Goal: Book appointment/travel/reservation

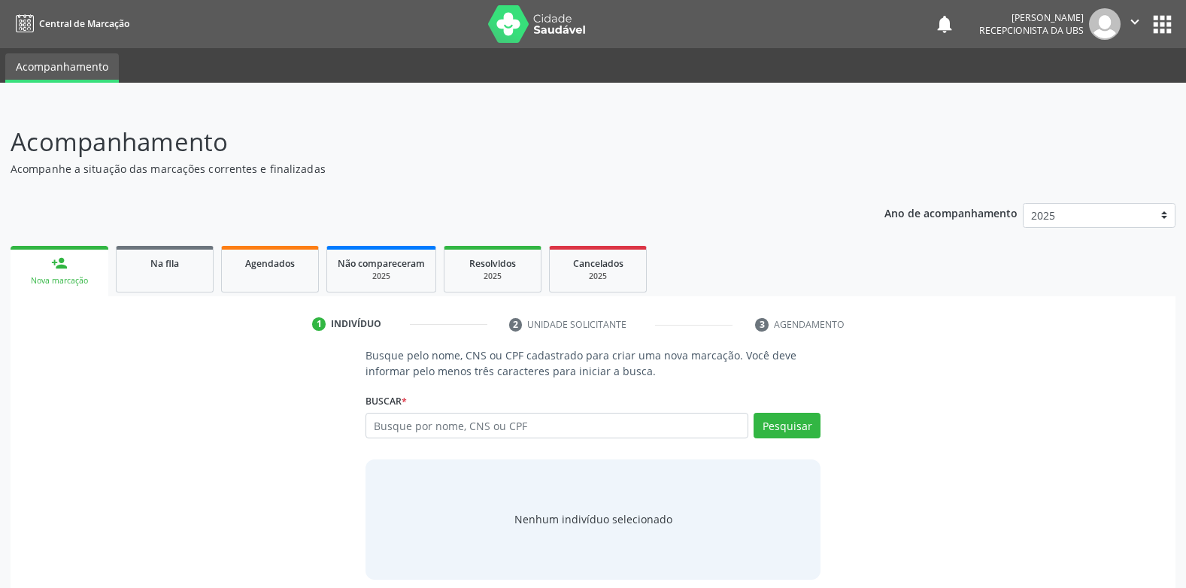
scroll to position [13, 0]
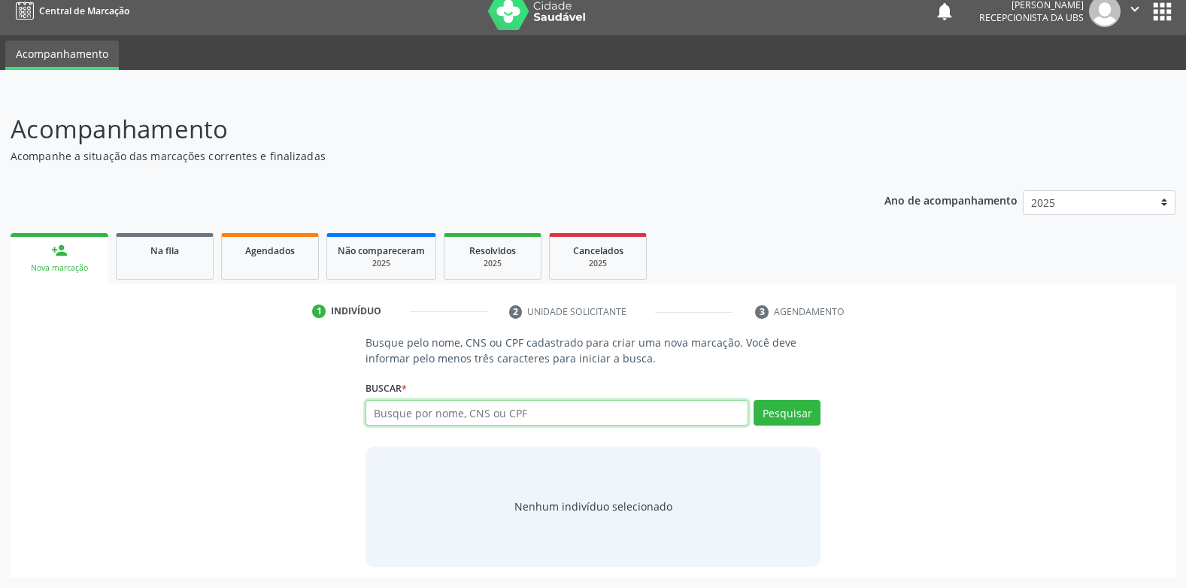
click at [672, 410] on input "text" at bounding box center [556, 413] width 383 height 26
type input "[PERSON_NAME]"
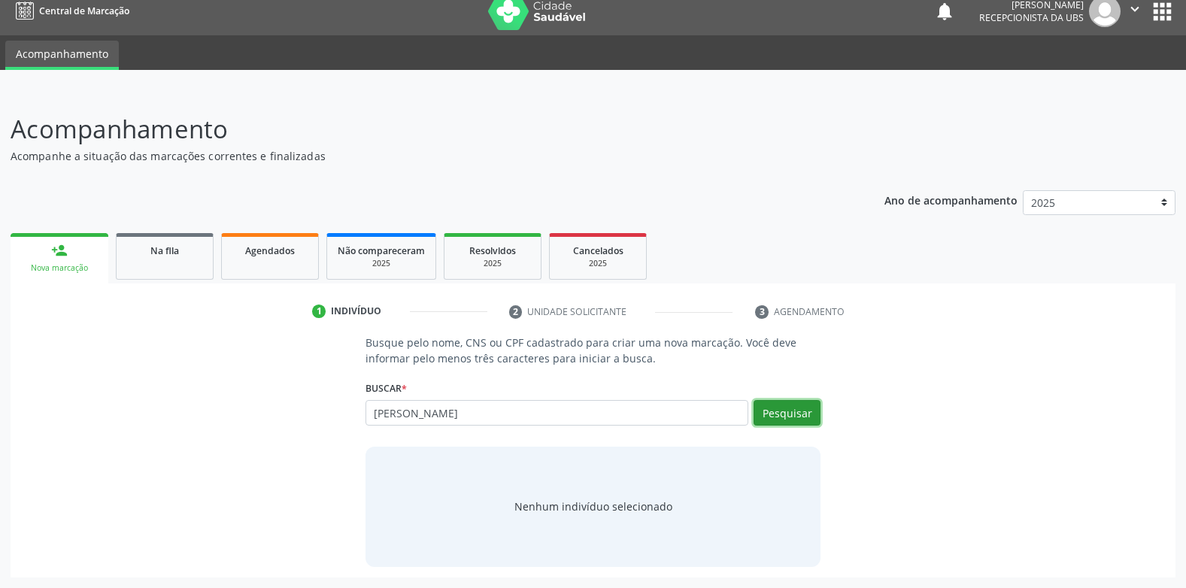
click at [796, 410] on button "Pesquisar" at bounding box center [786, 413] width 67 height 26
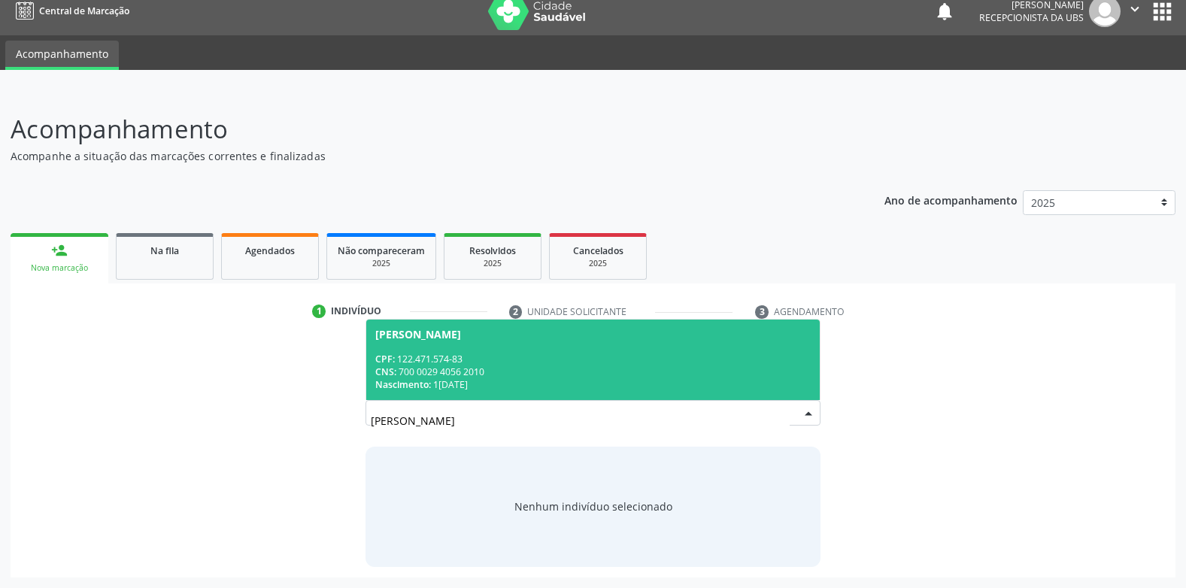
click at [468, 357] on div "CPF: 122.471.574-83" at bounding box center [593, 359] width 436 height 13
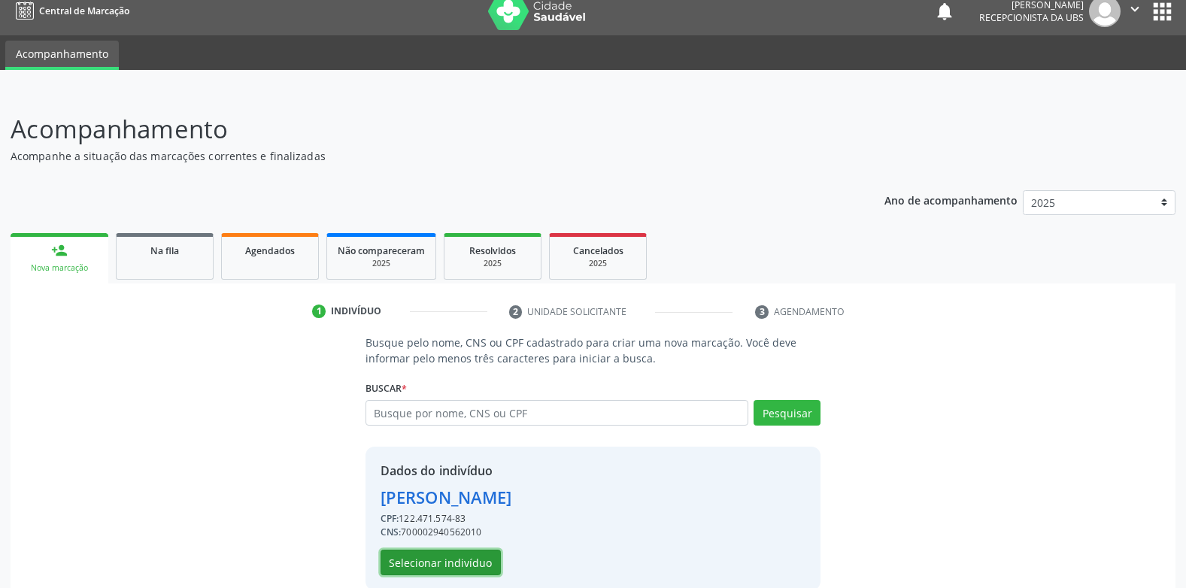
click at [465, 560] on button "Selecionar indivíduo" at bounding box center [440, 563] width 120 height 26
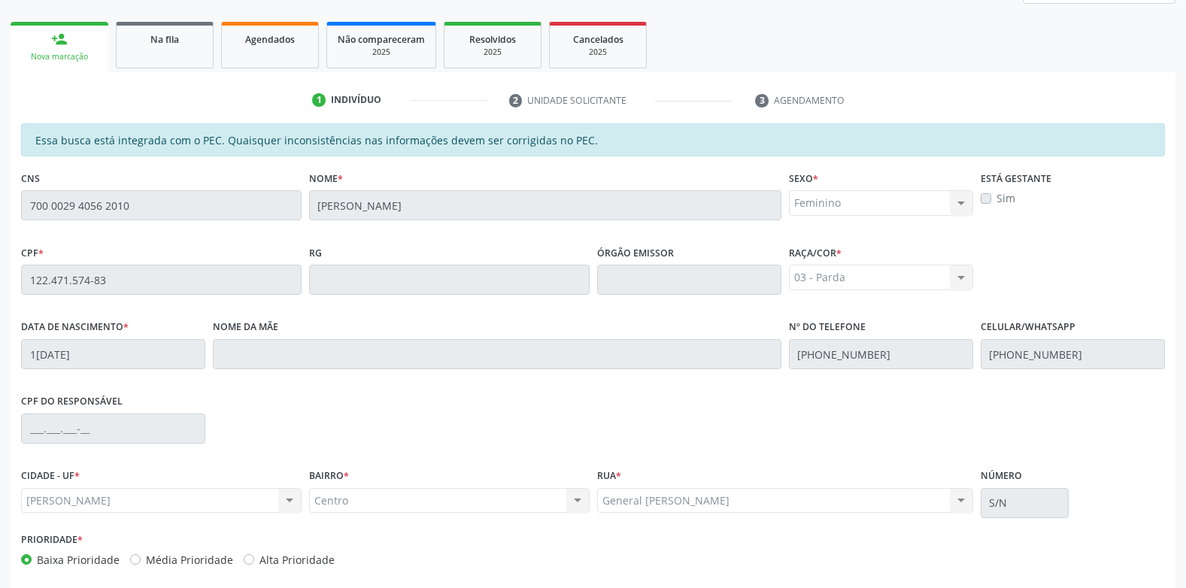
scroll to position [292, 0]
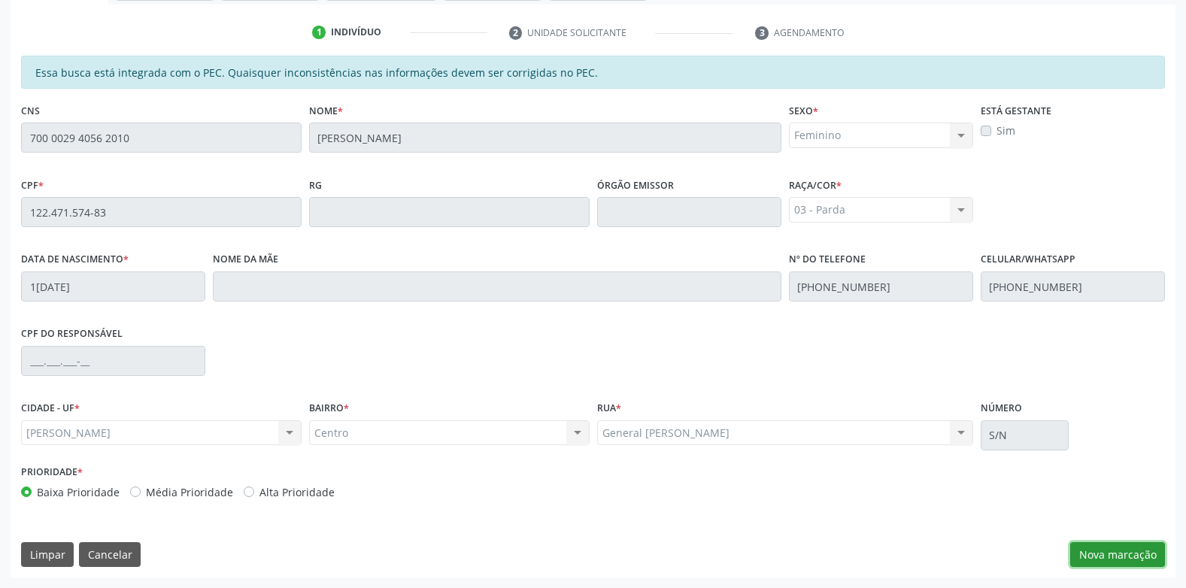
click at [1110, 555] on button "Nova marcação" at bounding box center [1117, 555] width 95 height 26
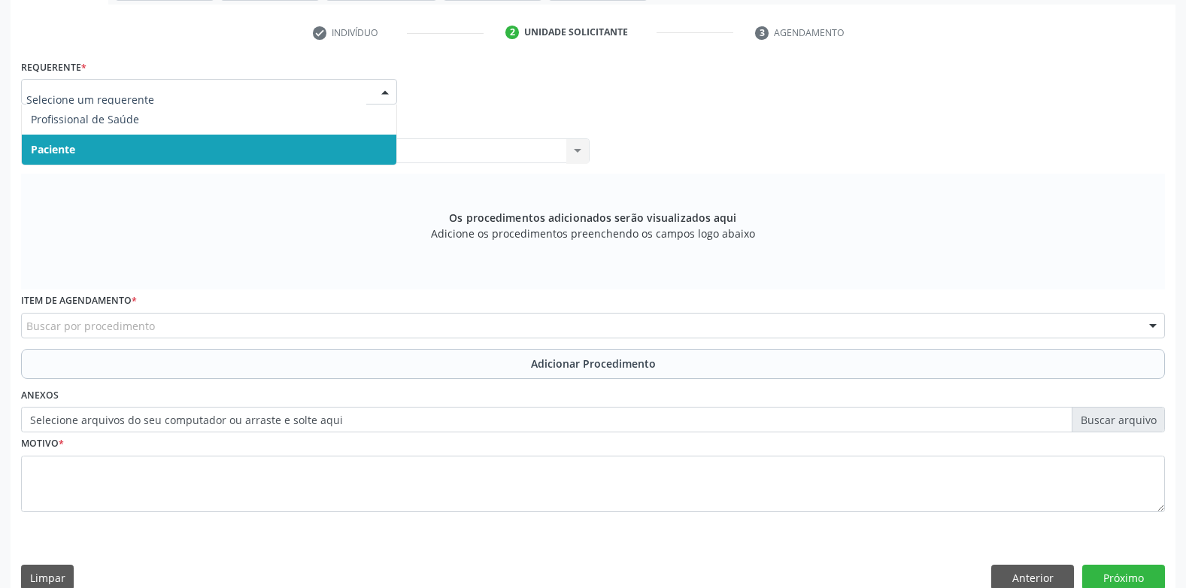
click at [386, 95] on div at bounding box center [385, 93] width 23 height 26
click at [253, 148] on span "Paciente" at bounding box center [209, 150] width 374 height 30
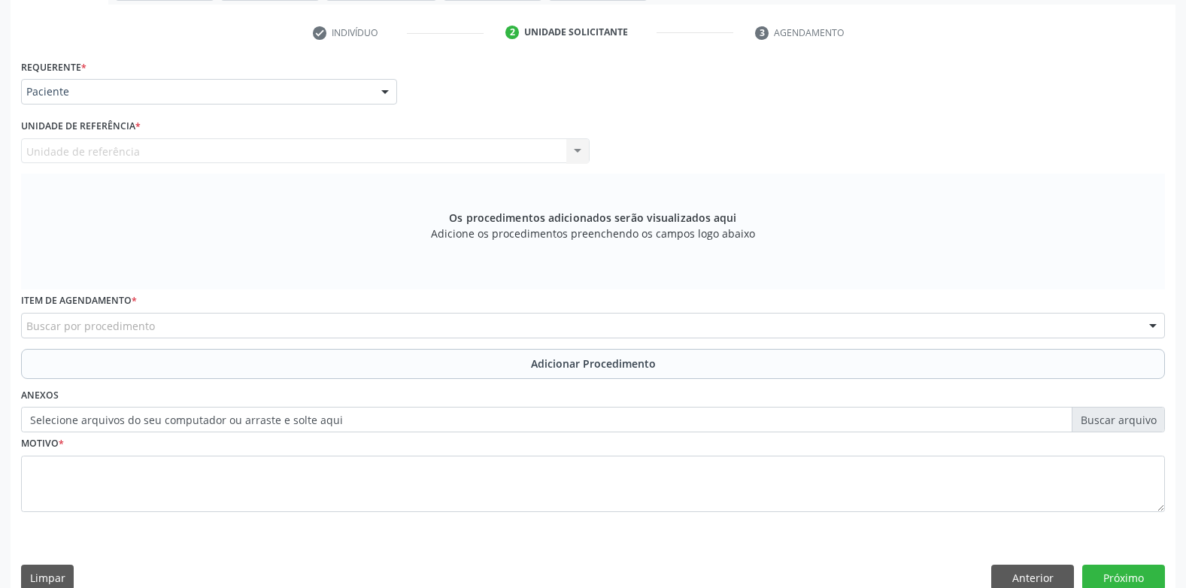
click at [208, 327] on div "Buscar por procedimento" at bounding box center [593, 326] width 1144 height 26
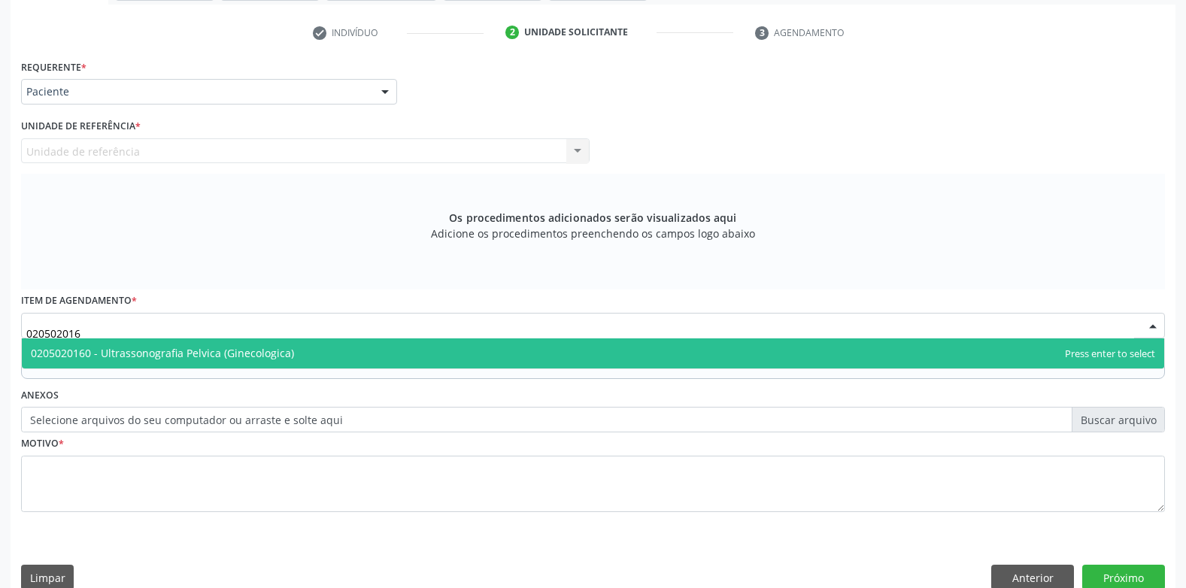
type input "0205020160"
click at [340, 353] on span "0205020160 - Ultrassonografia Pelvica (Ginecologica)" at bounding box center [593, 353] width 1142 height 30
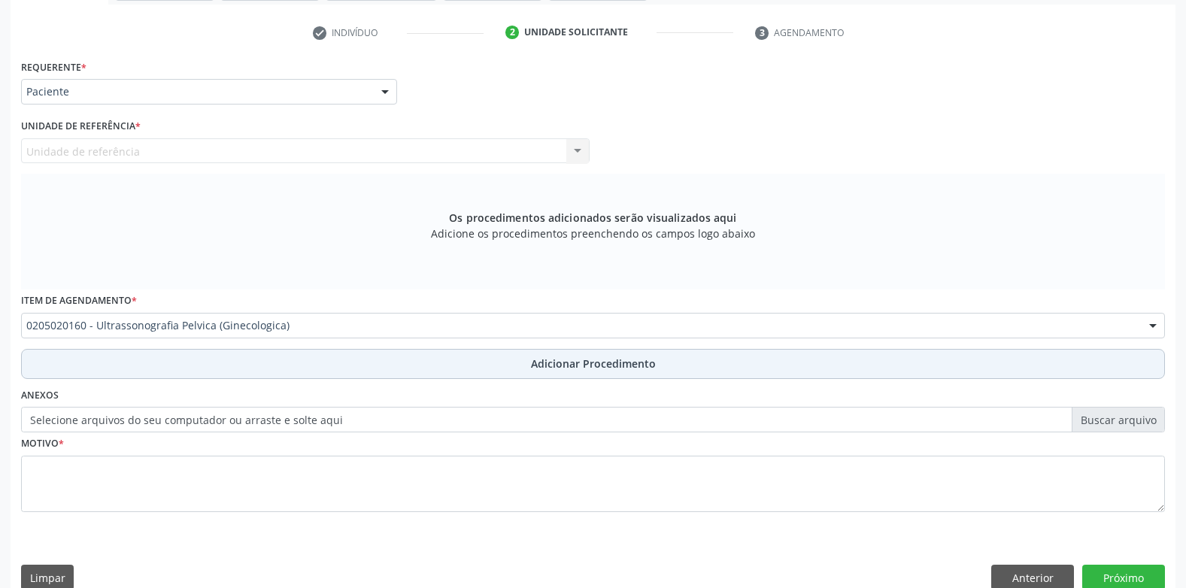
click at [573, 369] on span "Adicionar Procedimento" at bounding box center [593, 364] width 125 height 16
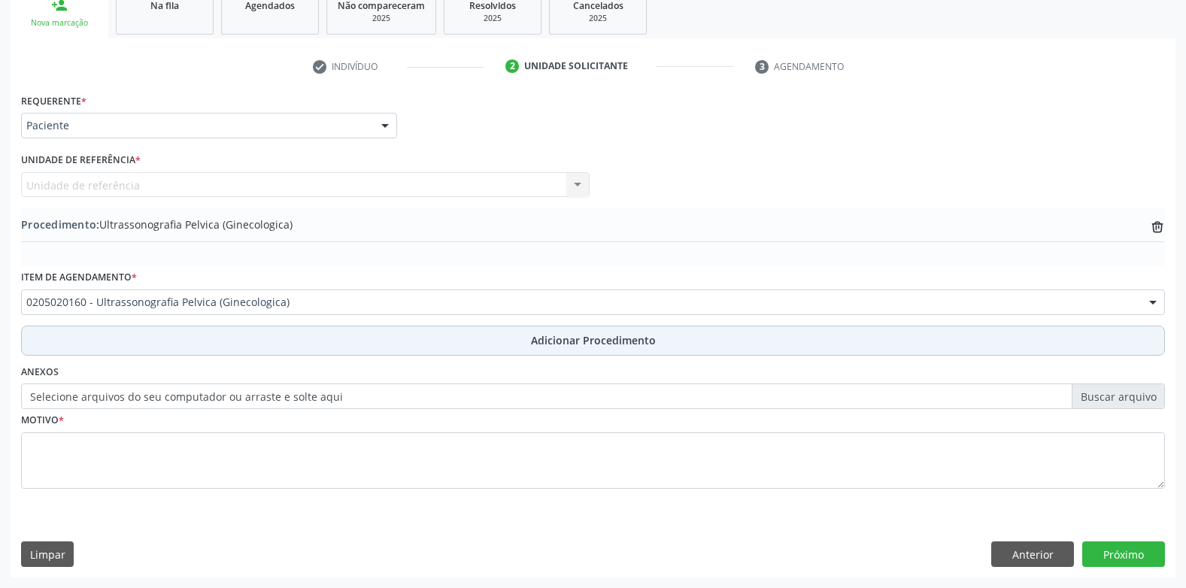
scroll to position [258, 0]
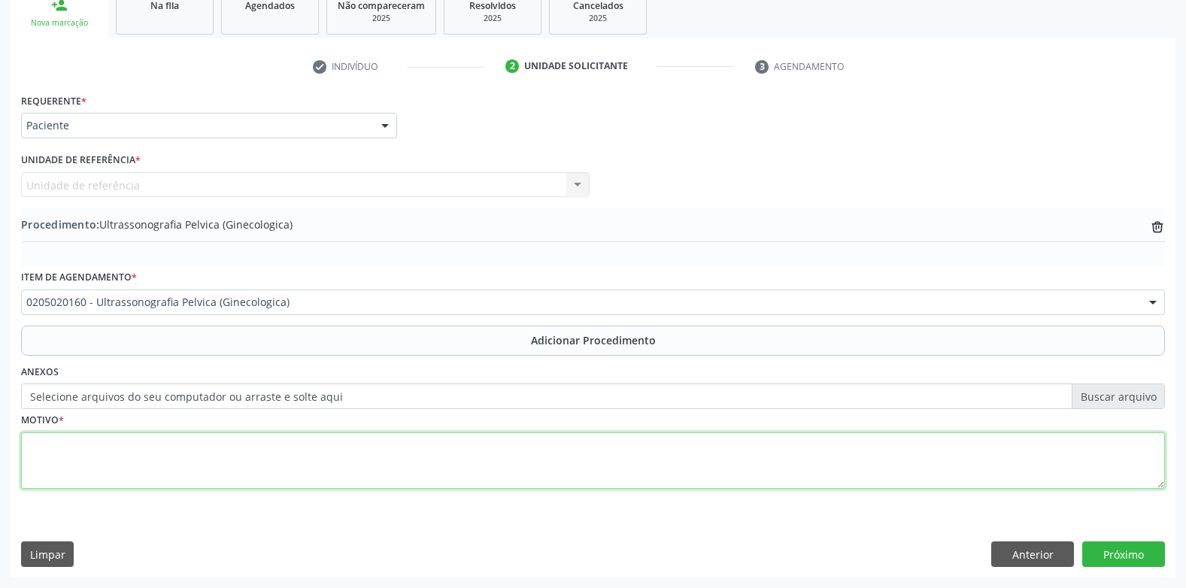
click at [420, 453] on textarea at bounding box center [593, 460] width 1144 height 57
type textarea "CÓLIAS MENSTRUAIS"
click at [1140, 553] on button "Próximo" at bounding box center [1123, 554] width 83 height 26
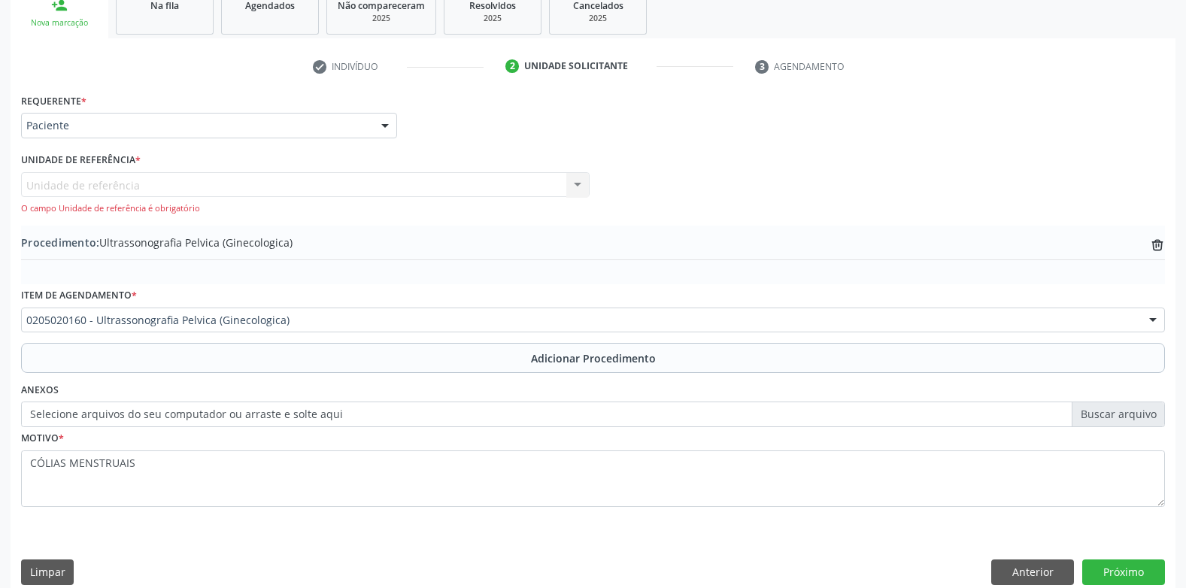
click at [385, 126] on div at bounding box center [385, 127] width 23 height 26
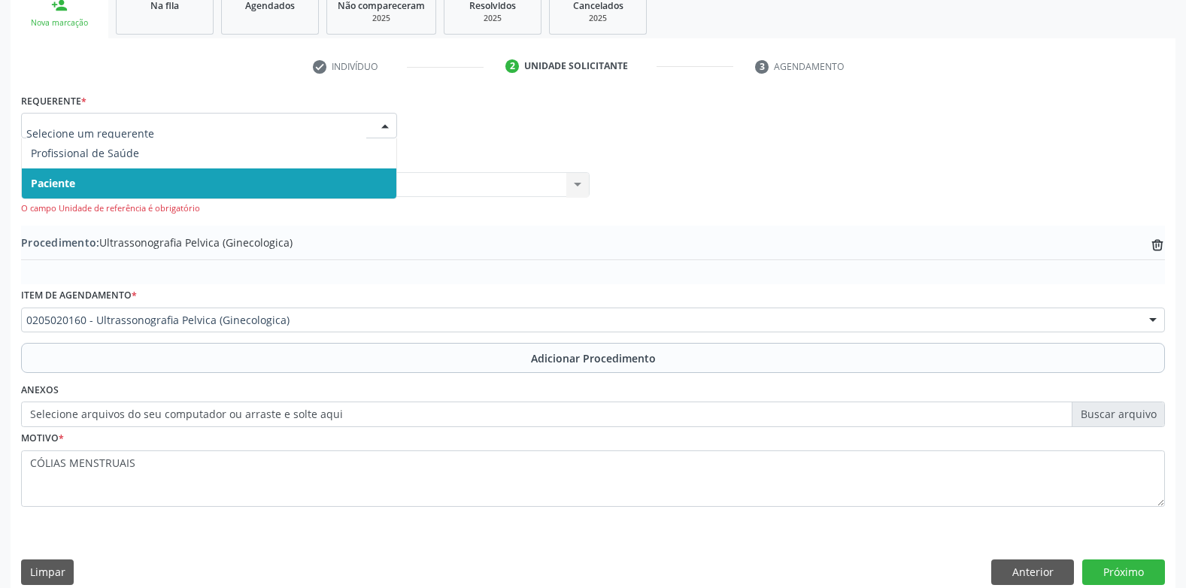
click at [335, 179] on span "Paciente" at bounding box center [209, 183] width 374 height 30
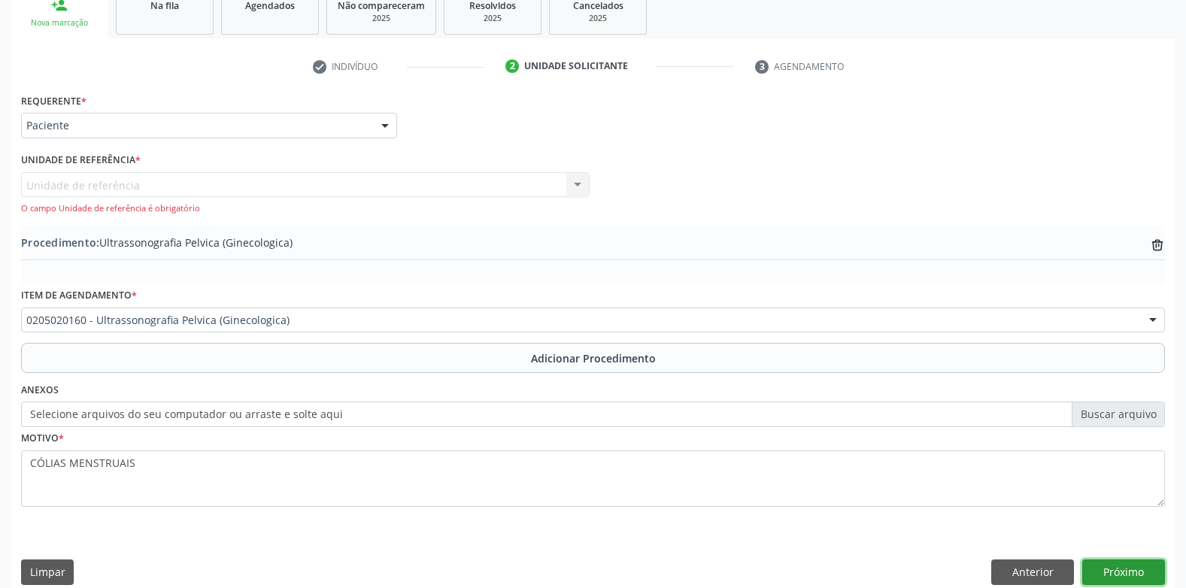
click at [1107, 578] on button "Próximo" at bounding box center [1123, 572] width 83 height 26
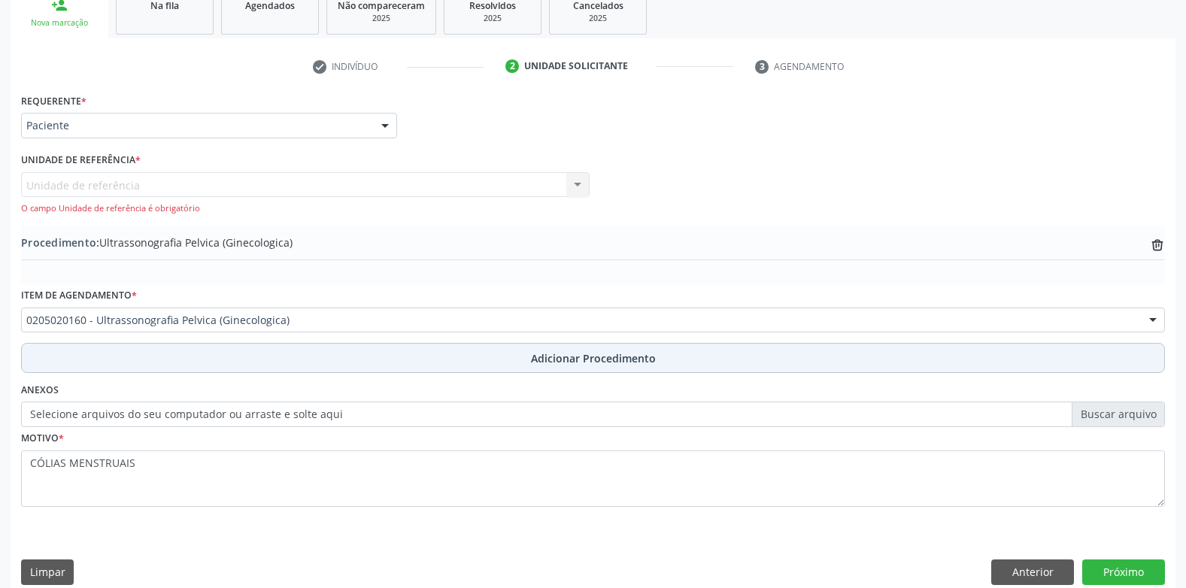
click at [573, 363] on span "Adicionar Procedimento" at bounding box center [593, 358] width 125 height 16
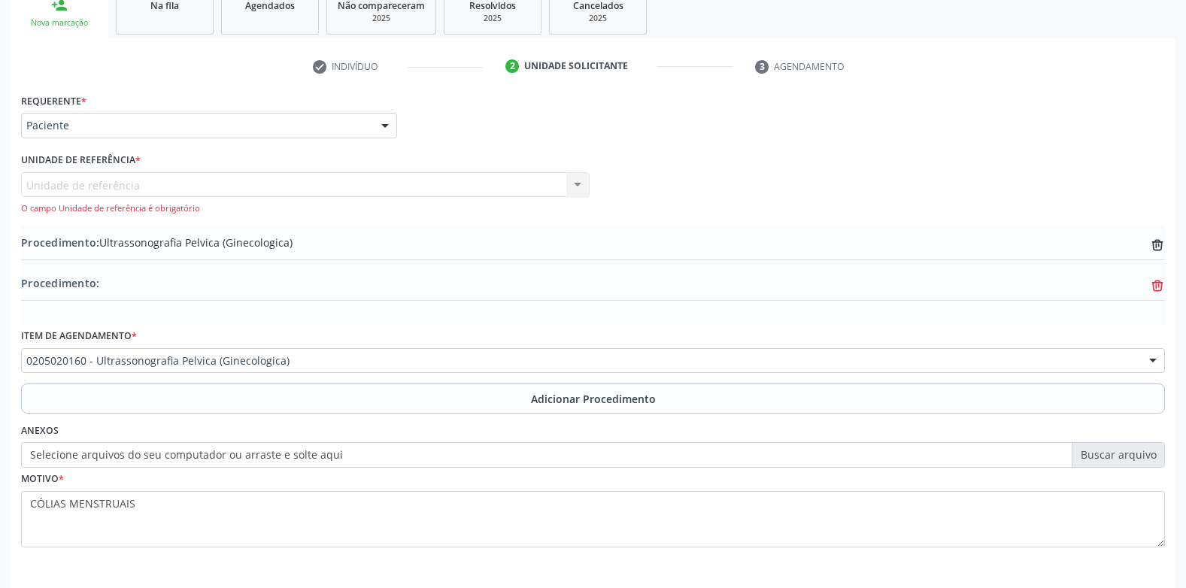
click at [1156, 283] on icon at bounding box center [1157, 285] width 11 height 7
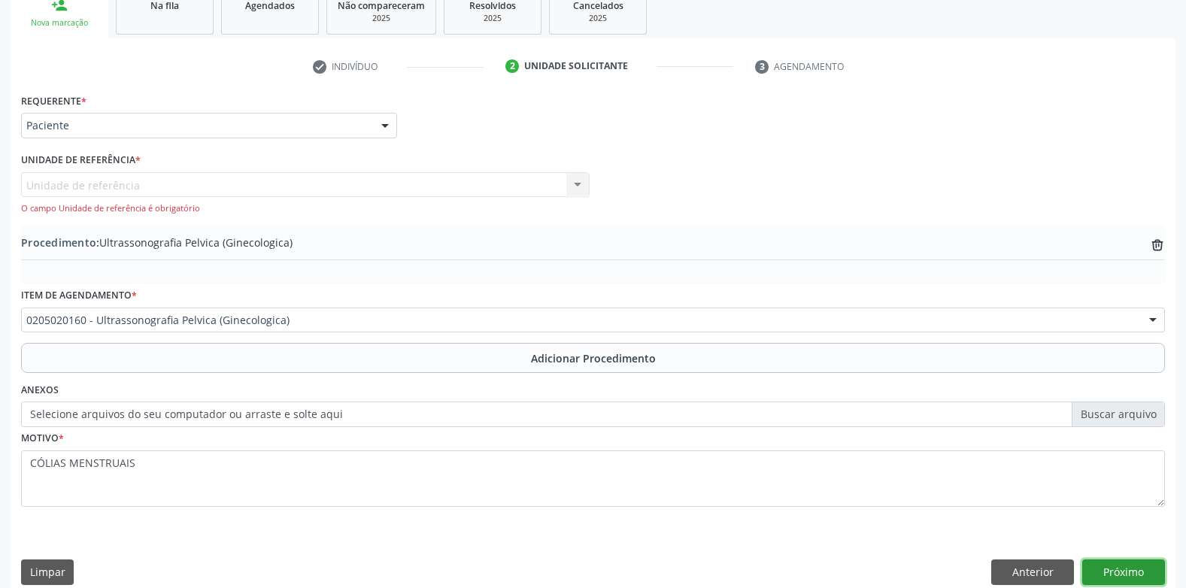
click at [1116, 571] on button "Próximo" at bounding box center [1123, 572] width 83 height 26
click at [47, 569] on button "Limpar" at bounding box center [47, 572] width 53 height 26
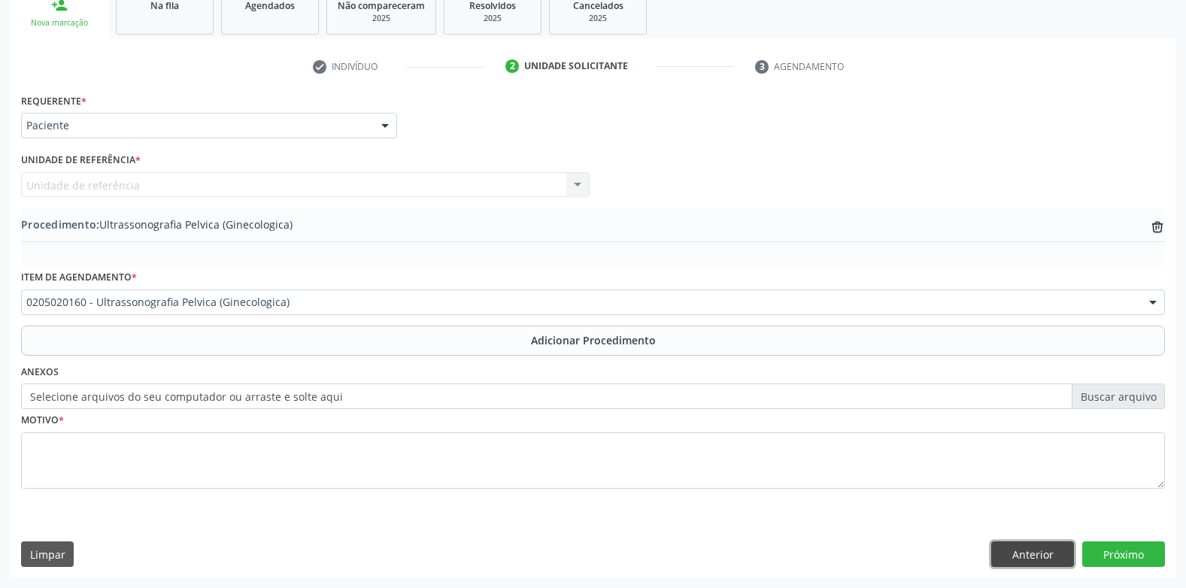
click at [1030, 557] on button "Anterior" at bounding box center [1032, 554] width 83 height 26
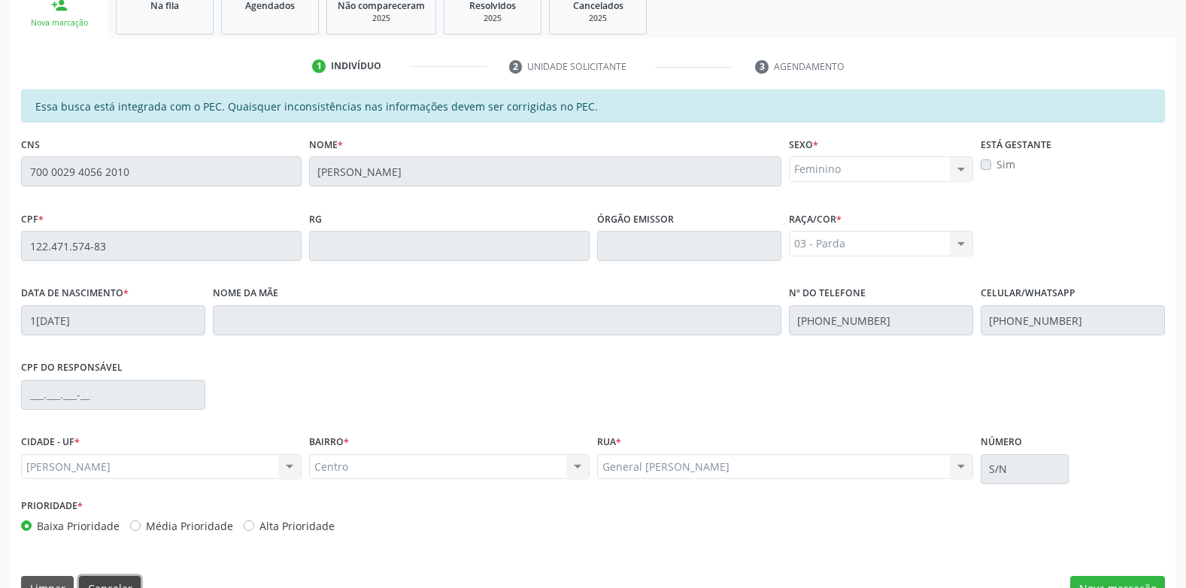
click at [122, 577] on button "Cancelar" at bounding box center [110, 589] width 62 height 26
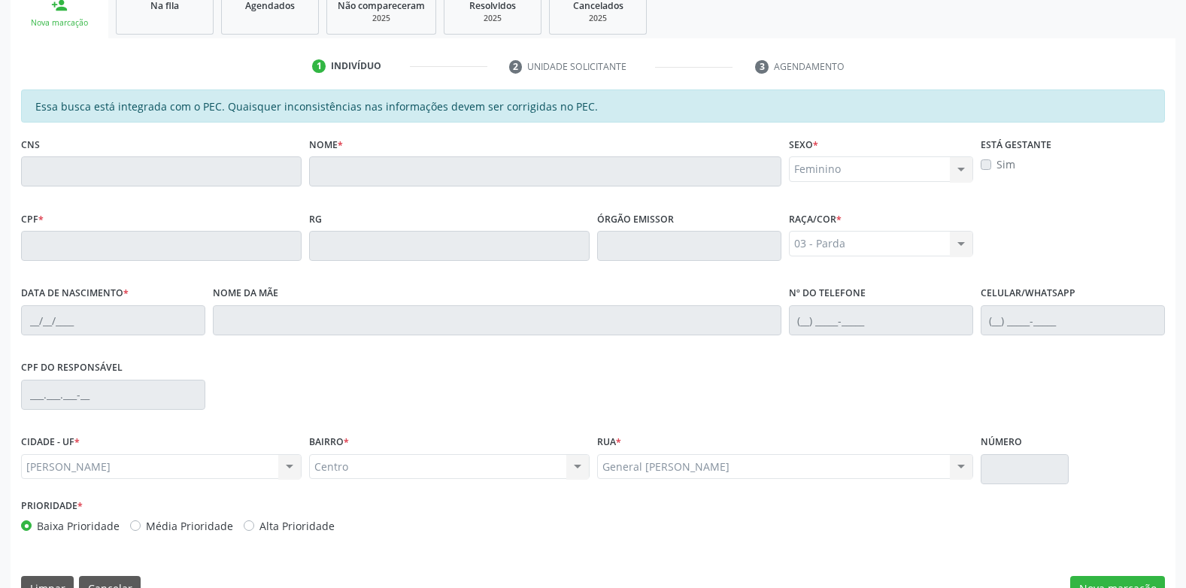
scroll to position [13, 0]
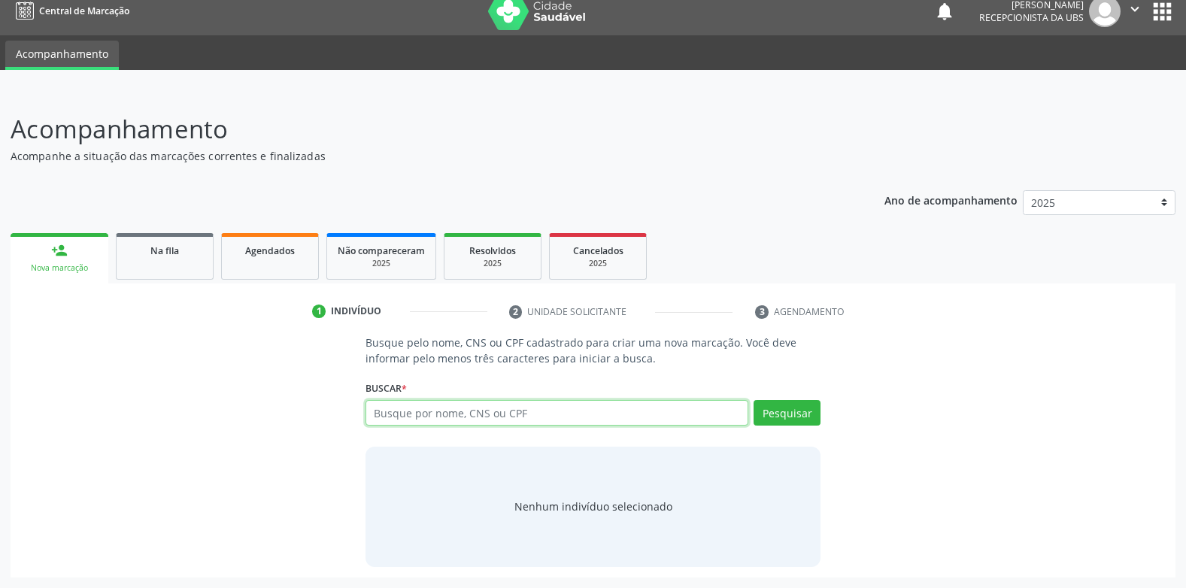
click at [517, 414] on input "text" at bounding box center [556, 413] width 383 height 26
type input "[PERSON_NAME]"
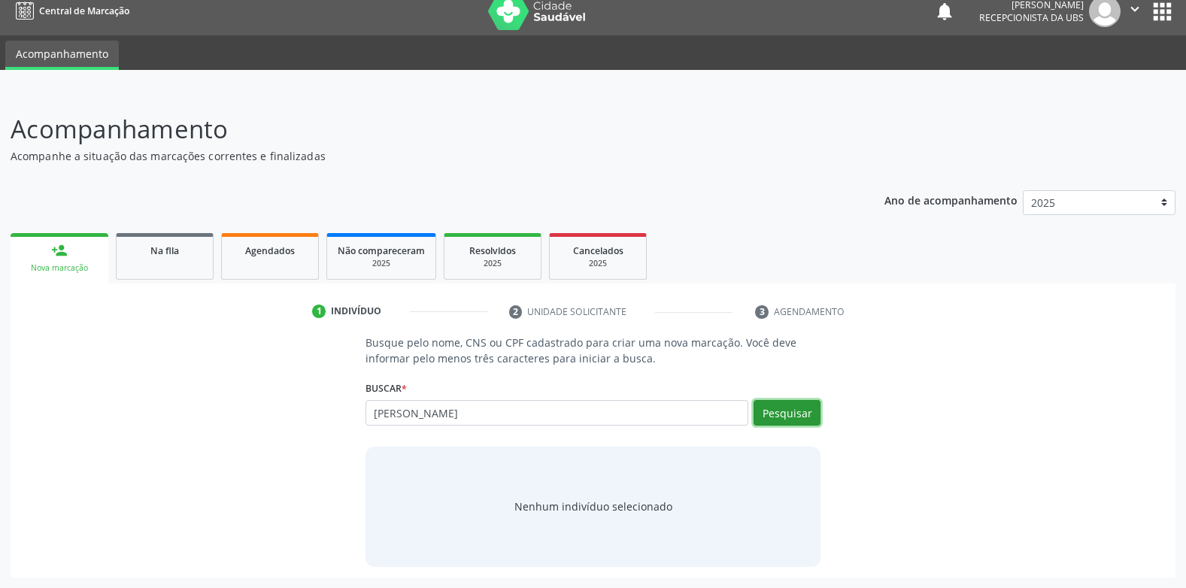
click at [785, 407] on button "Pesquisar" at bounding box center [786, 413] width 67 height 26
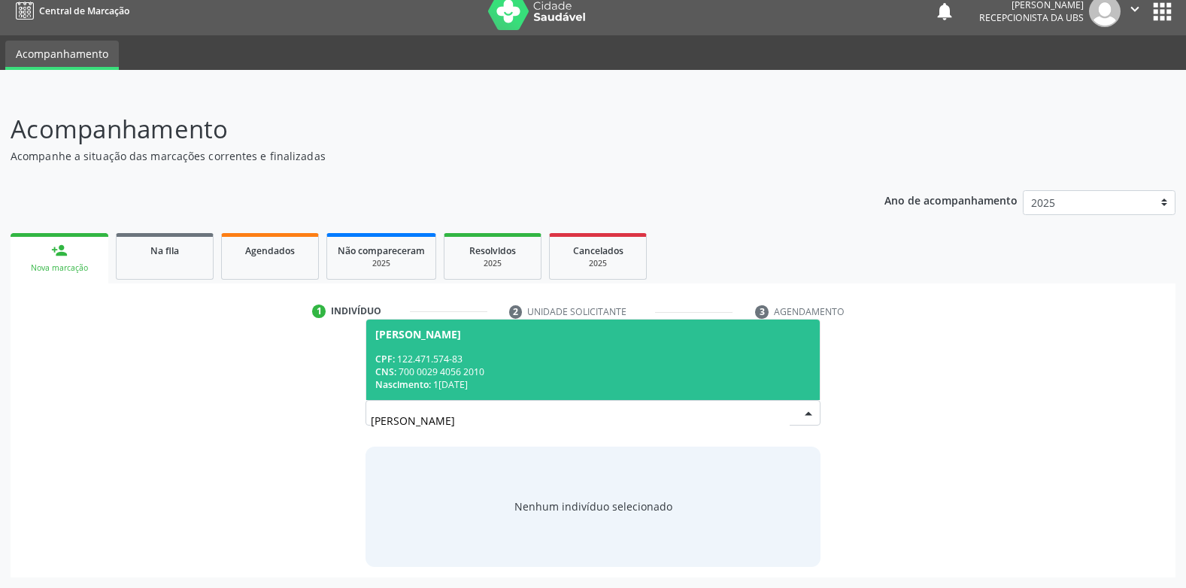
click at [558, 359] on div "CPF: 122.471.574-83" at bounding box center [593, 359] width 436 height 13
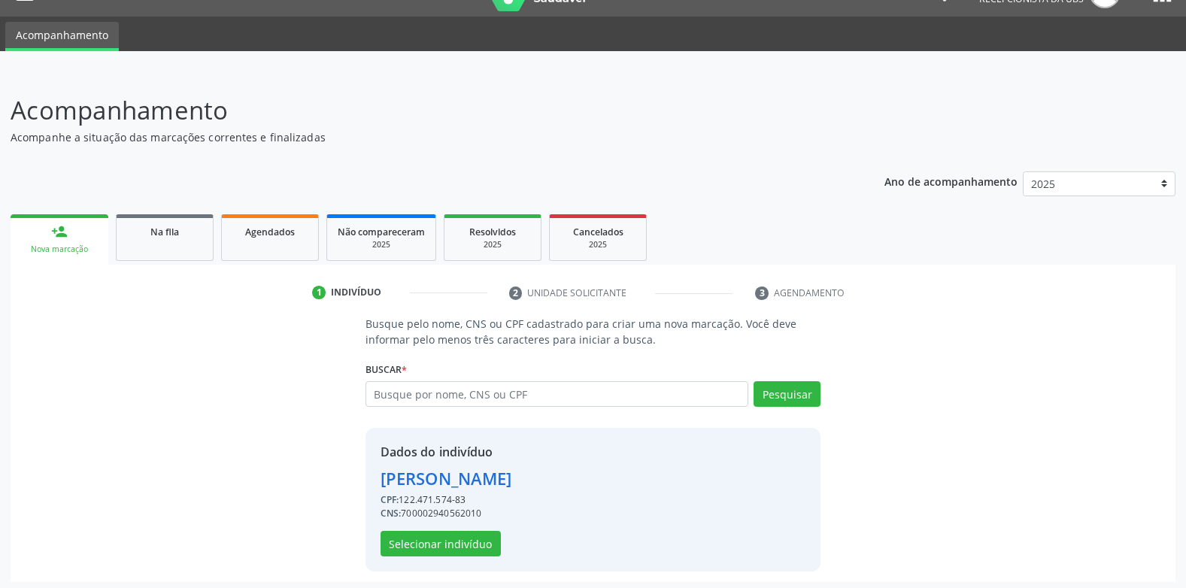
scroll to position [36, 0]
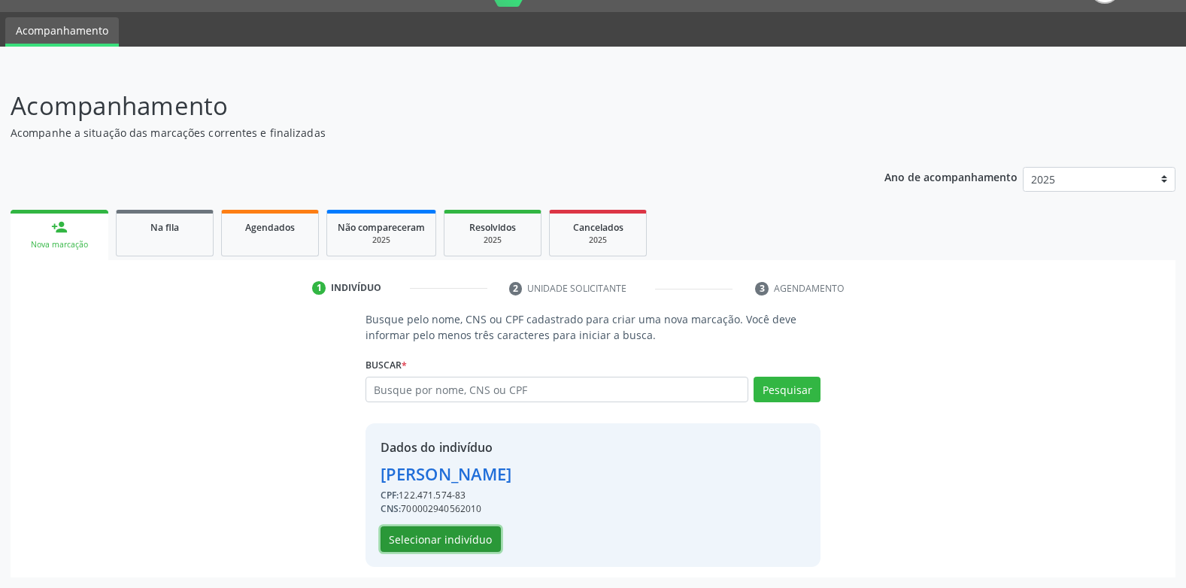
click at [456, 540] on button "Selecionar indivíduo" at bounding box center [440, 539] width 120 height 26
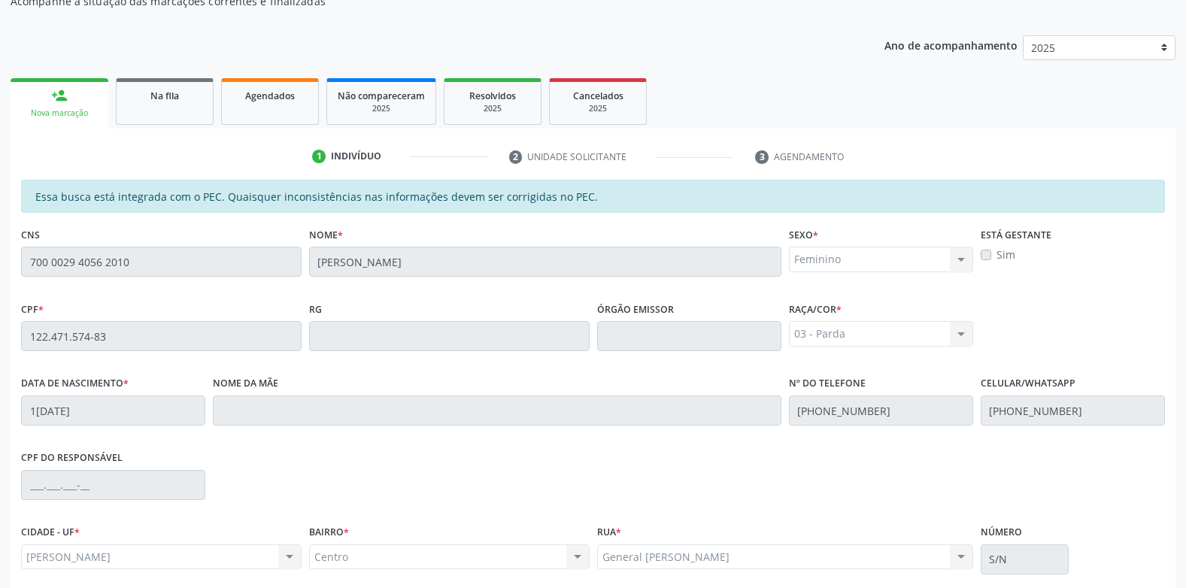
scroll to position [292, 0]
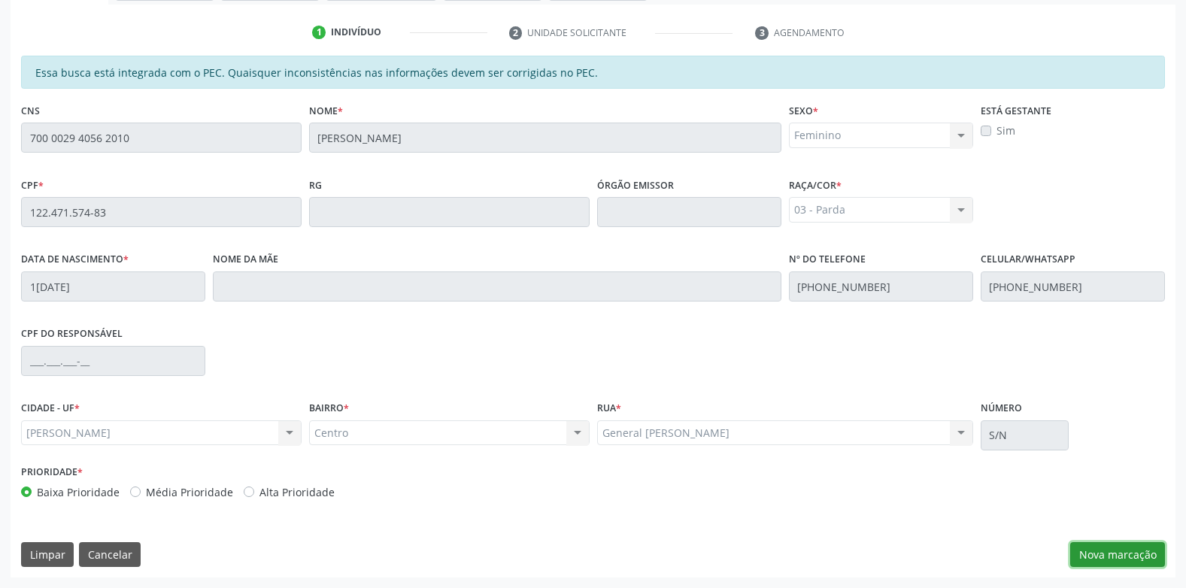
click at [1110, 558] on button "Nova marcação" at bounding box center [1117, 555] width 95 height 26
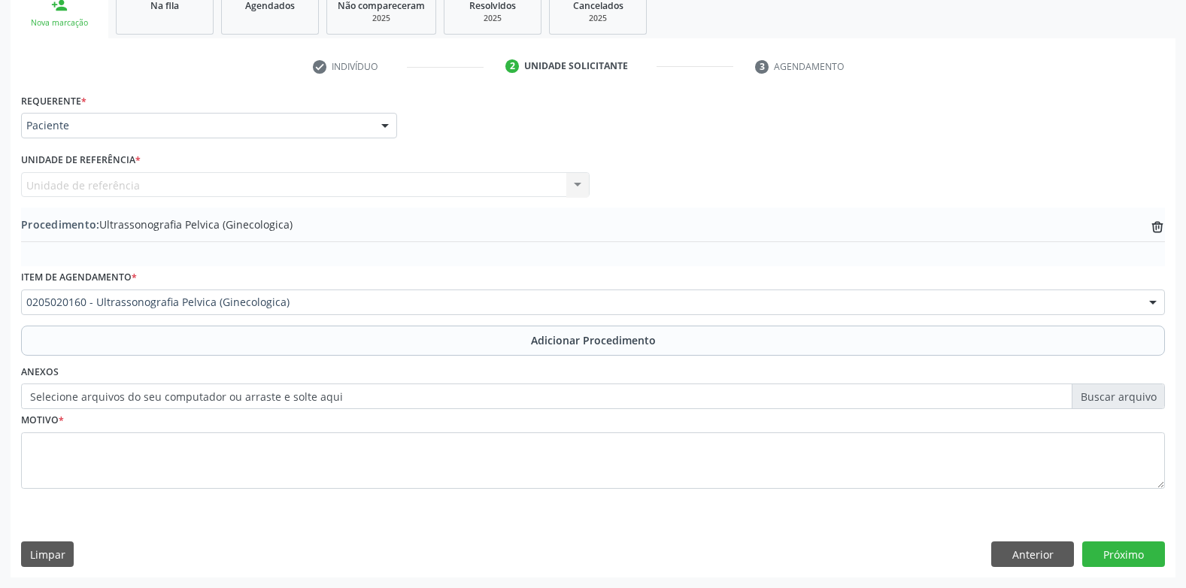
scroll to position [258, 0]
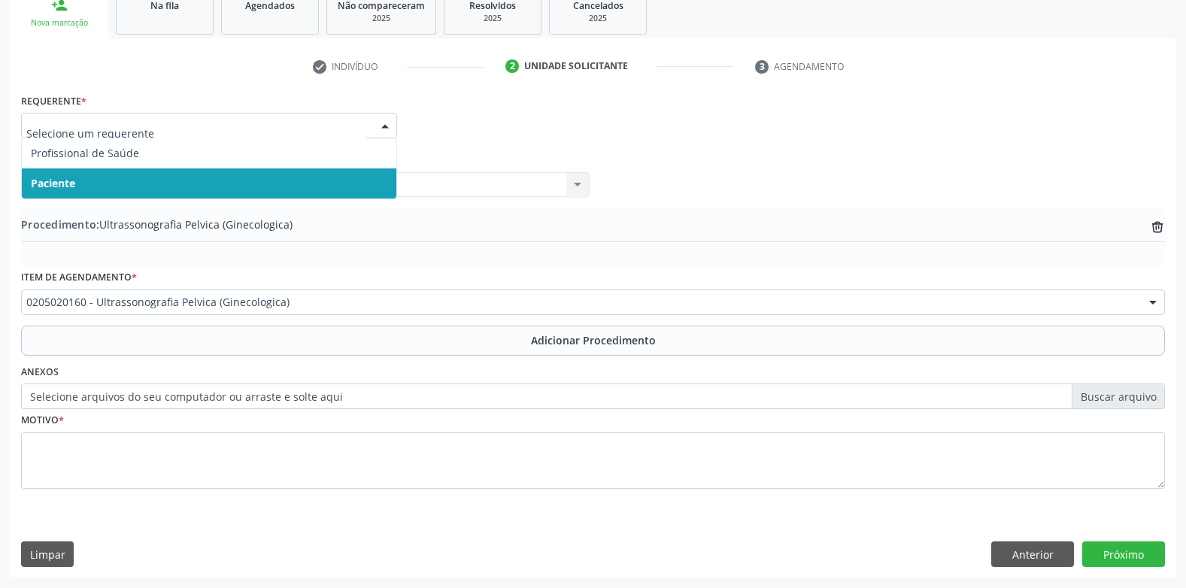
click at [386, 128] on div at bounding box center [385, 127] width 23 height 26
click at [144, 181] on span "Paciente" at bounding box center [209, 183] width 374 height 30
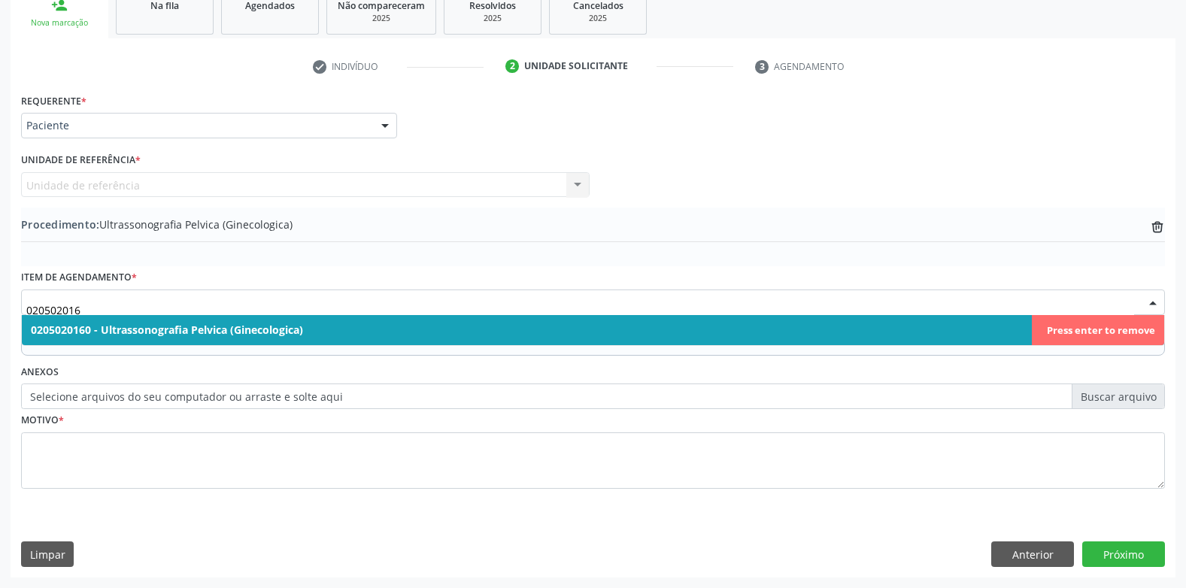
type input "0205020160"
click at [285, 336] on span "0205020160 - Ultrassonografia Pelvica (Ginecologica)" at bounding box center [167, 330] width 272 height 14
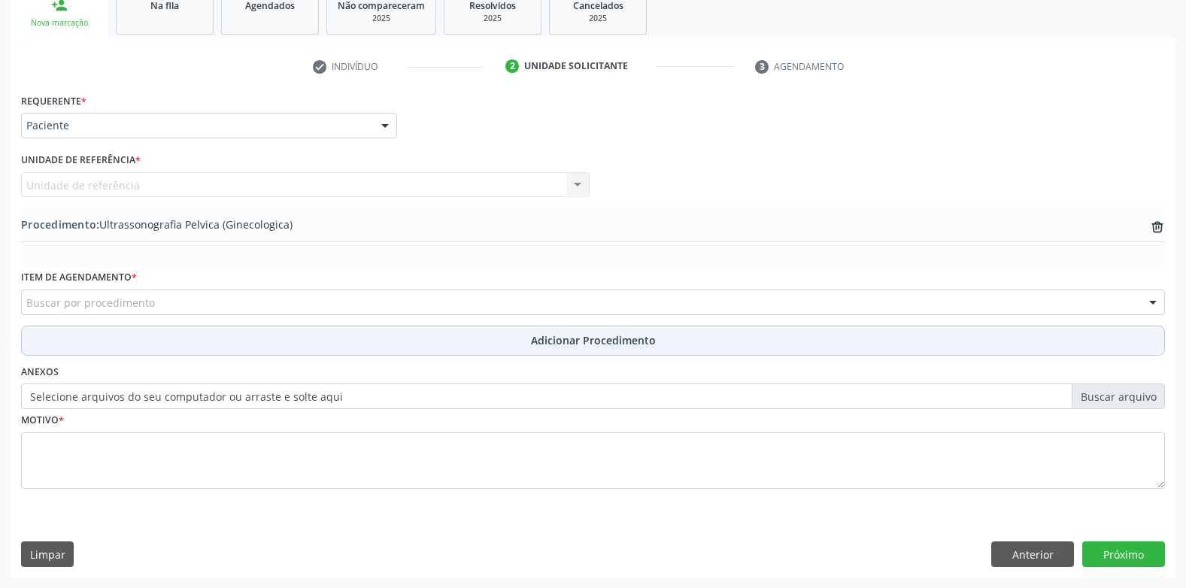
click at [543, 343] on span "Adicionar Procedimento" at bounding box center [593, 340] width 125 height 16
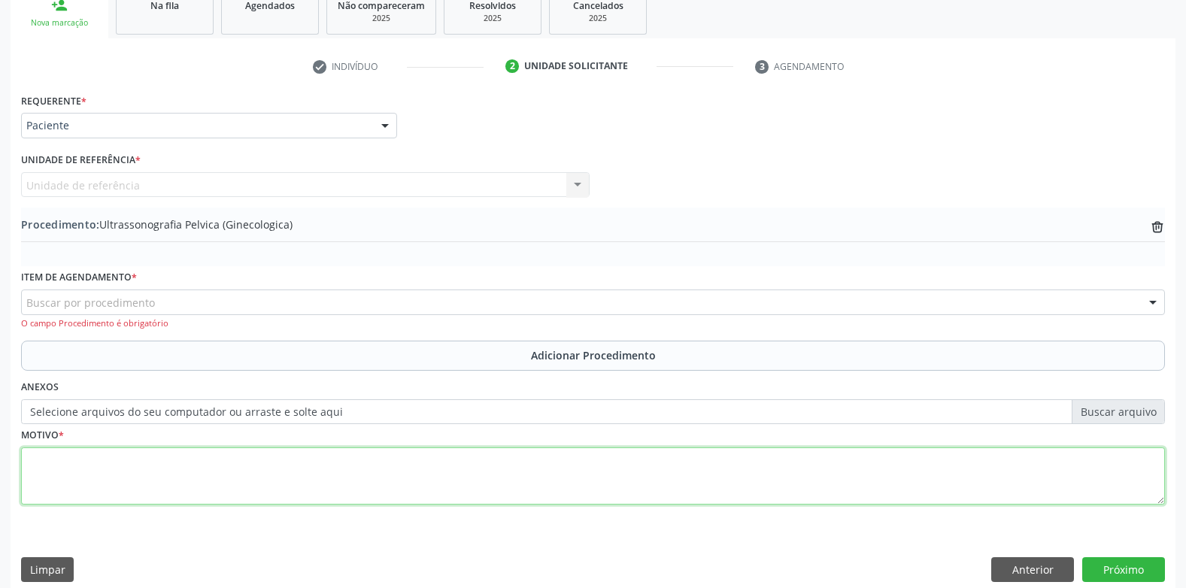
click at [203, 468] on textarea at bounding box center [593, 475] width 1144 height 57
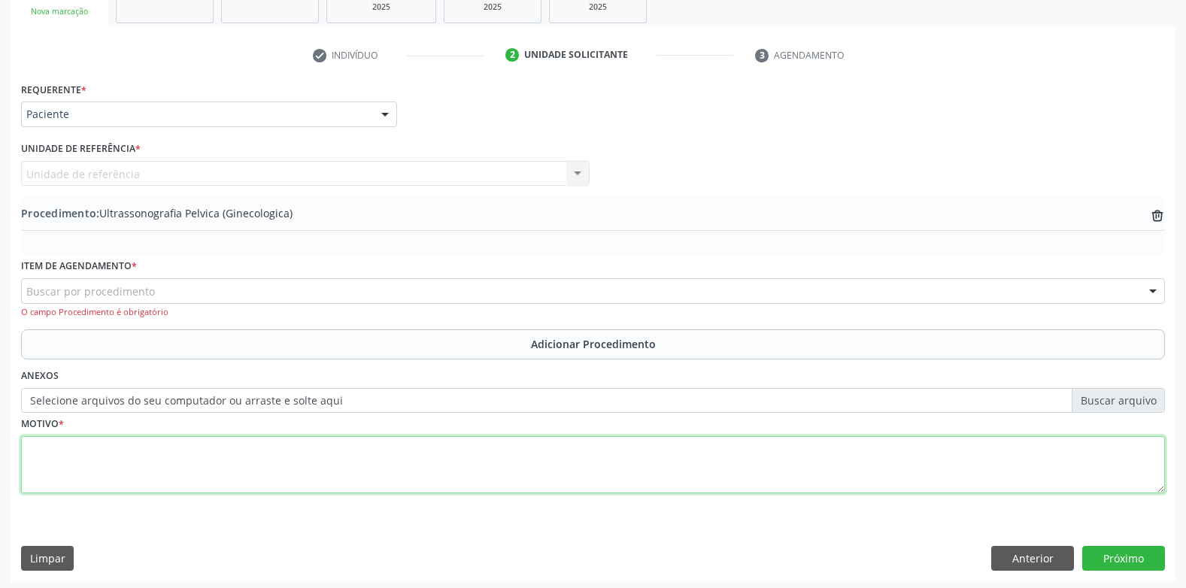
scroll to position [273, 0]
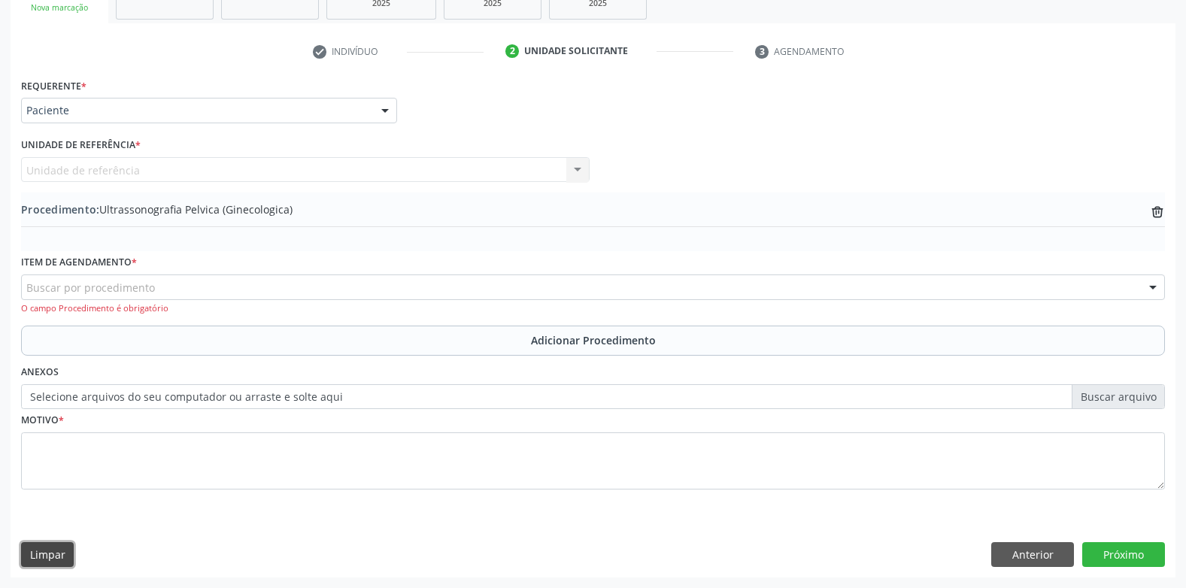
click at [45, 551] on button "Limpar" at bounding box center [47, 555] width 53 height 26
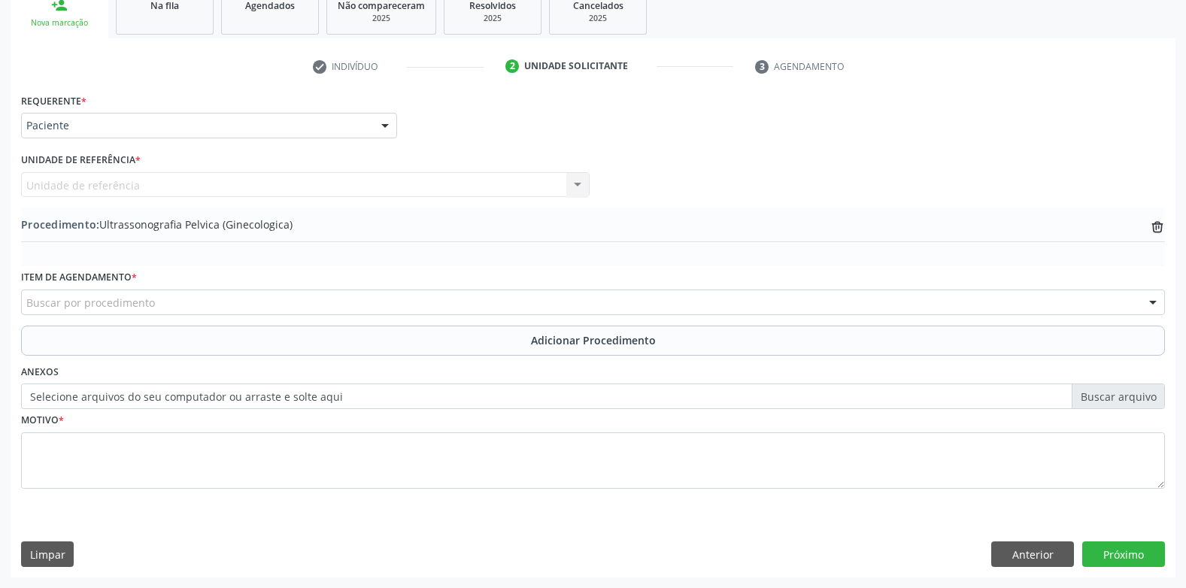
scroll to position [0, 0]
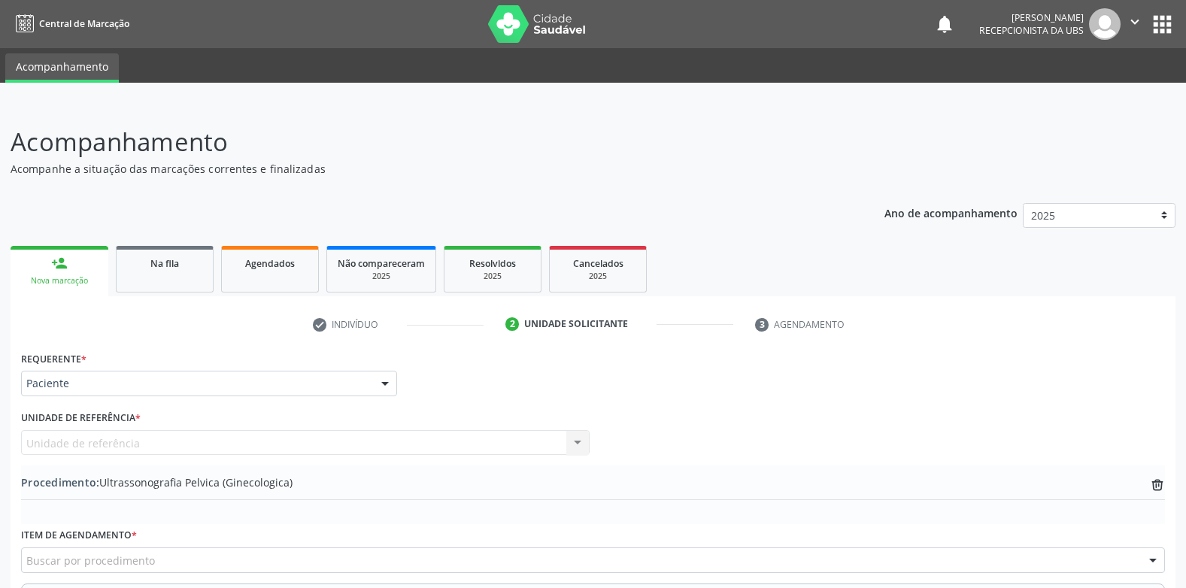
click at [1133, 23] on icon "" at bounding box center [1134, 22] width 17 height 17
click at [1094, 91] on link "Sair" at bounding box center [1096, 91] width 104 height 21
